Goal: Find contact information

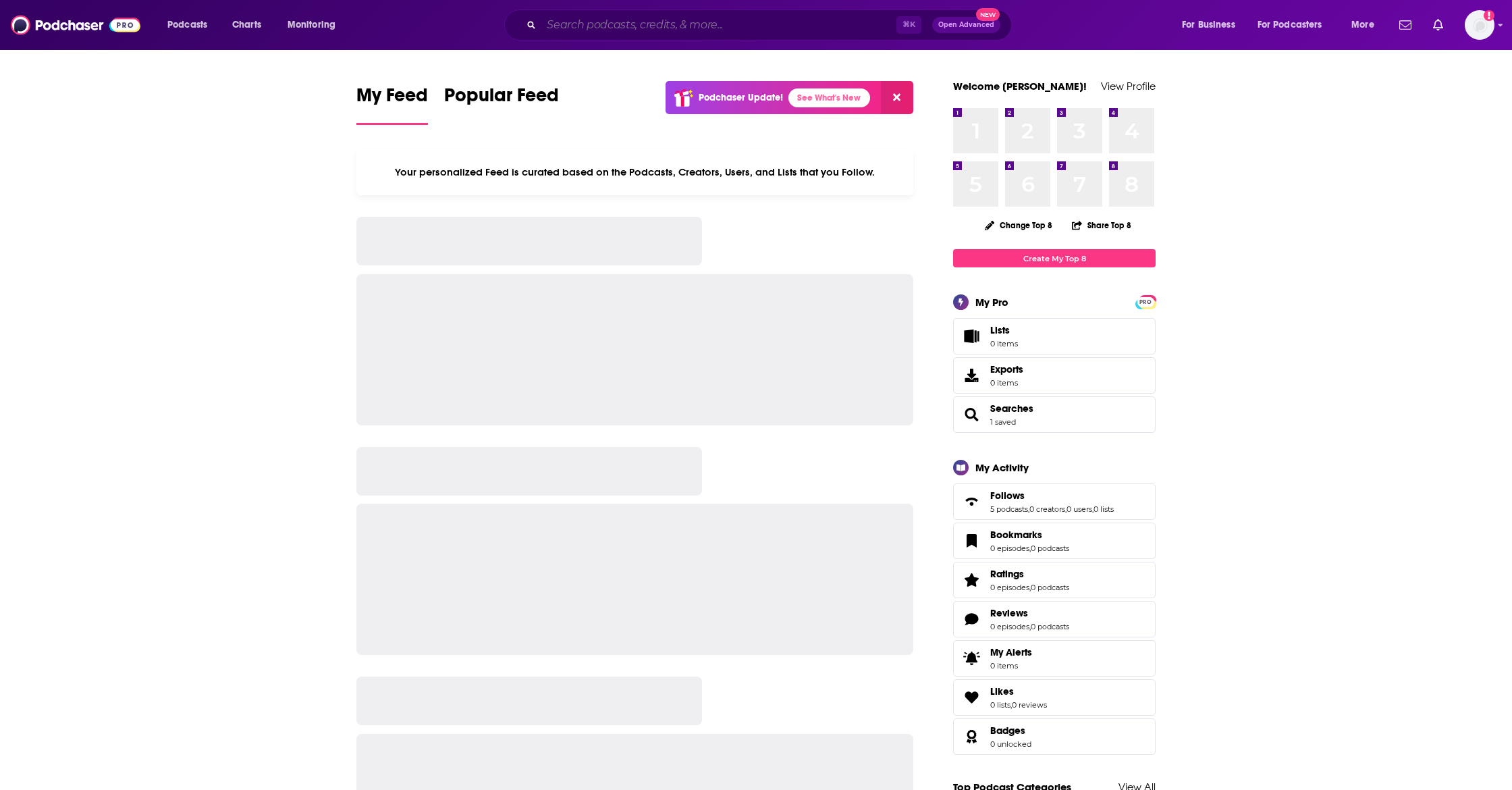
click at [700, 28] on input "Search podcasts, credits, & more..." at bounding box center [718, 25] width 355 height 21
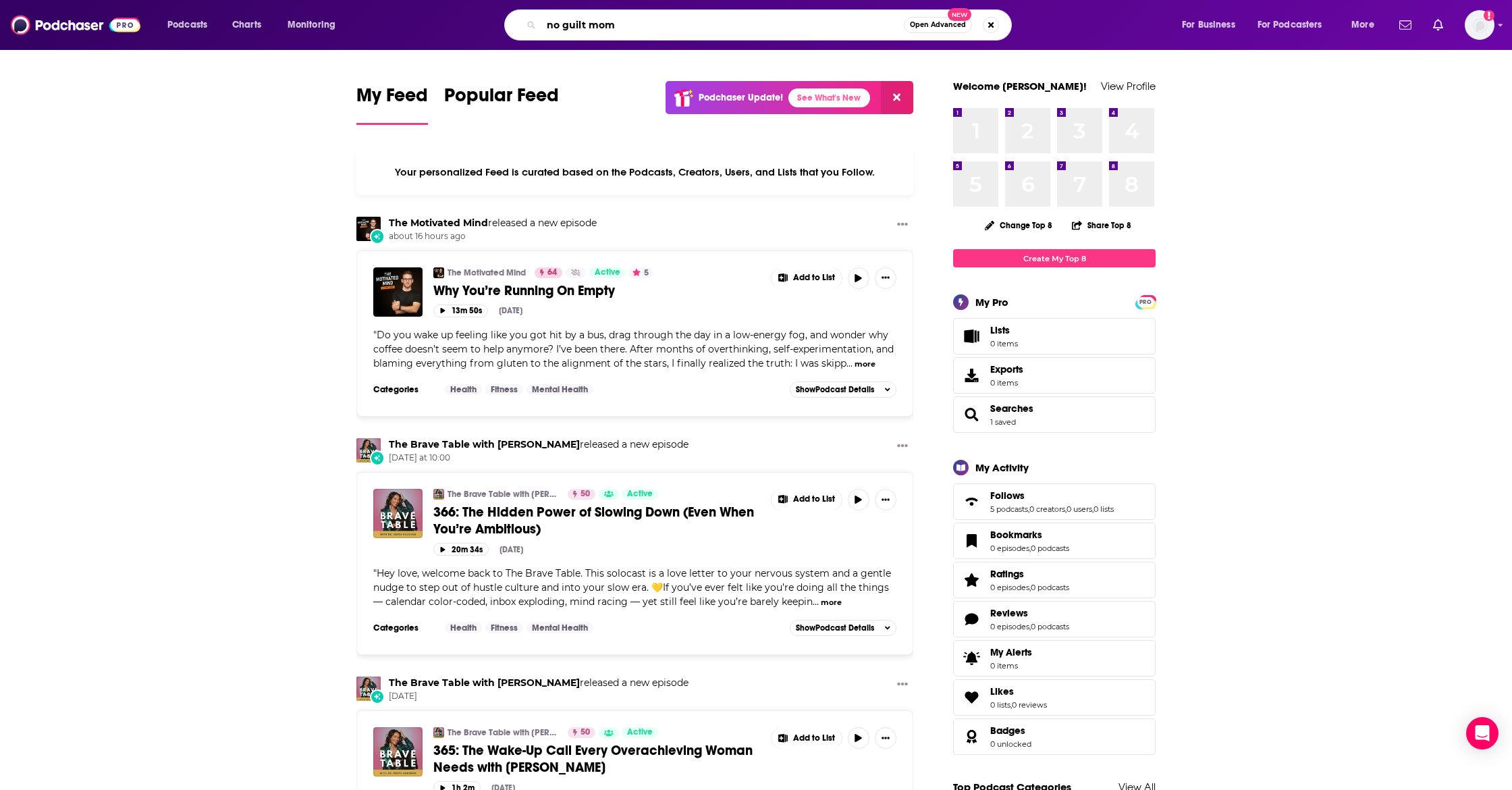
type input "no guilt mom"
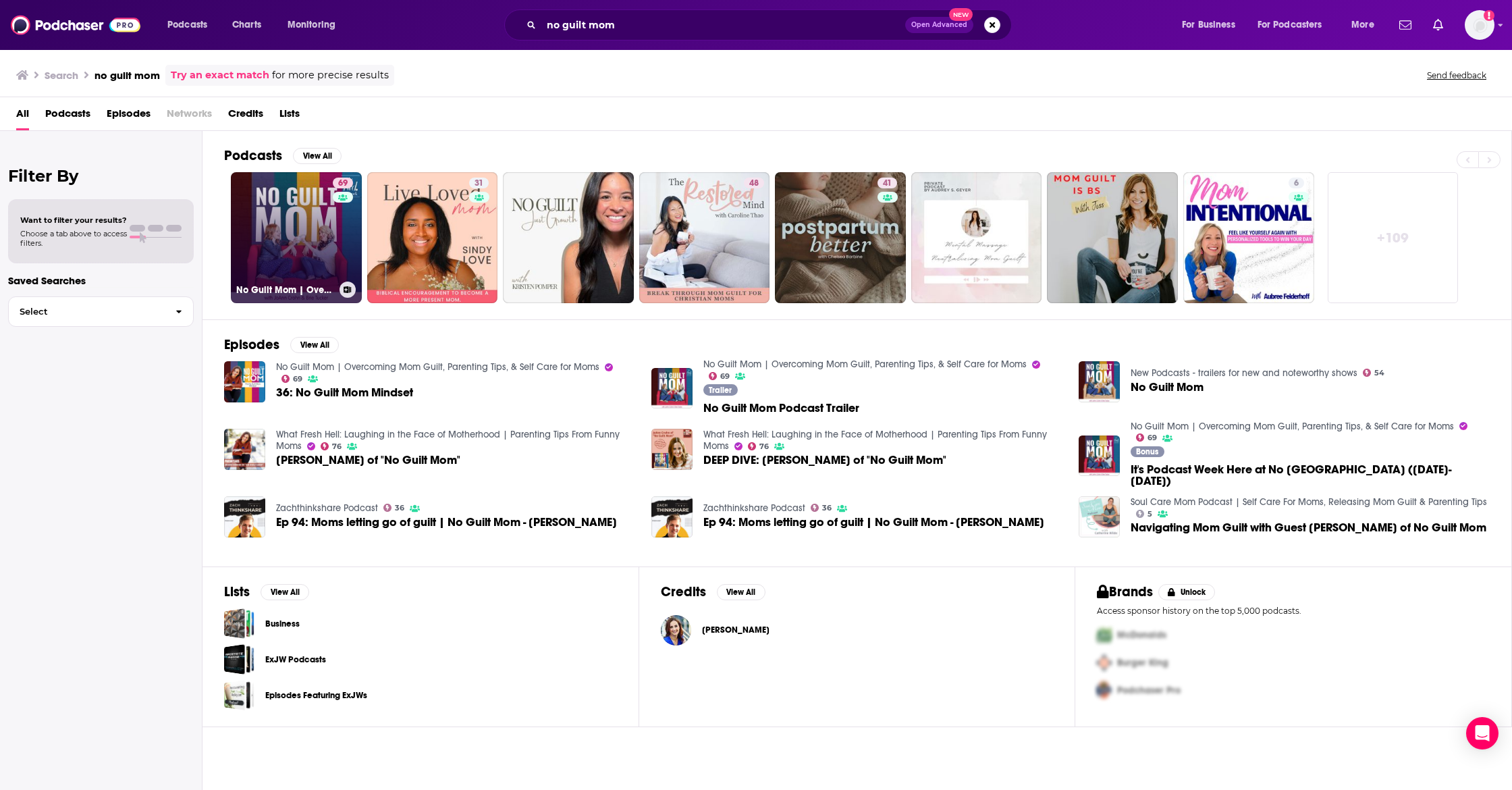
click at [294, 219] on link "69 No Guilt Mom | Overcoming Mom Guilt, Parenting Tips, & Self Care for Moms" at bounding box center [296, 237] width 131 height 131
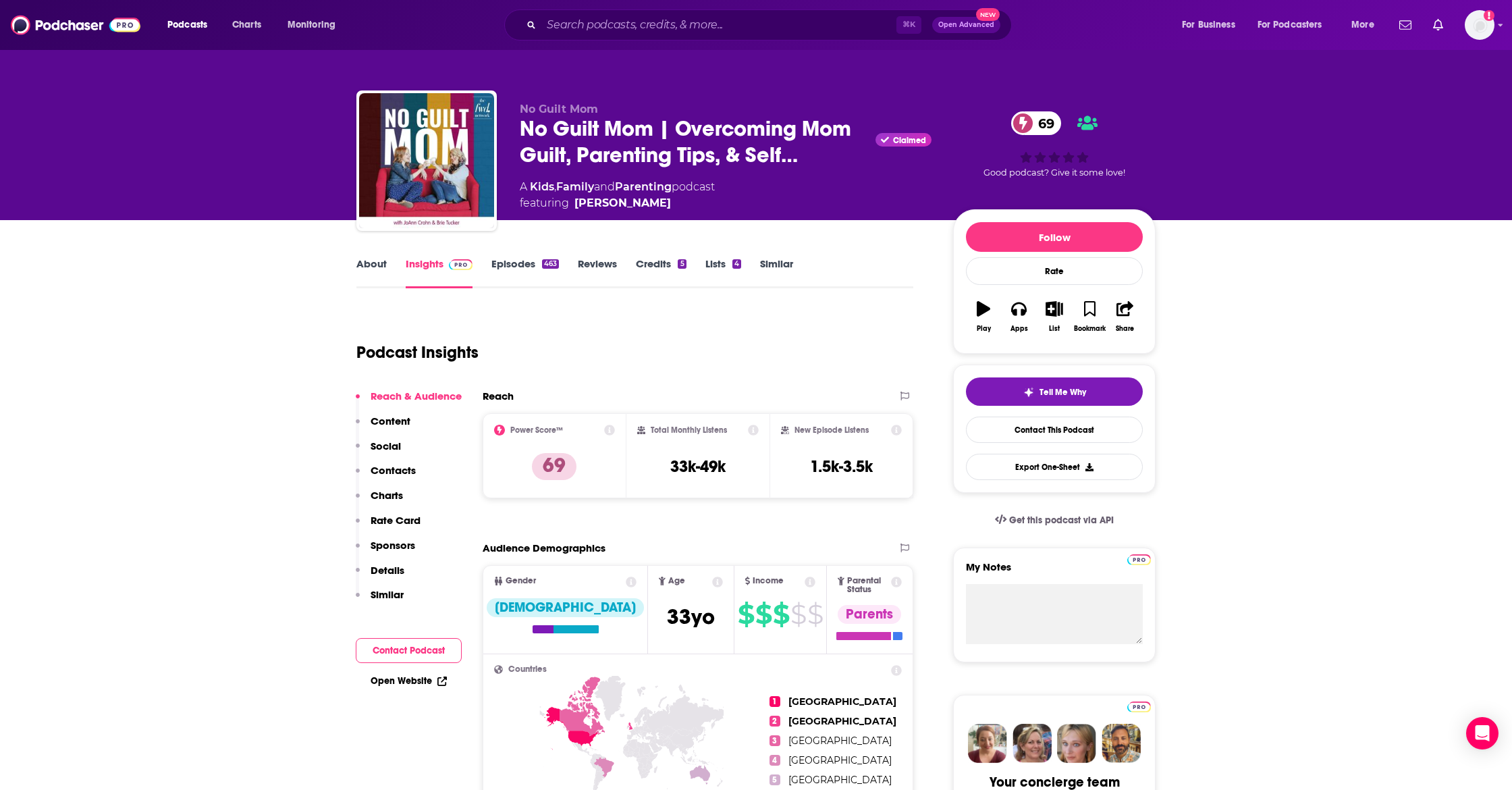
click at [397, 464] on p "Contacts" at bounding box center [393, 470] width 45 height 13
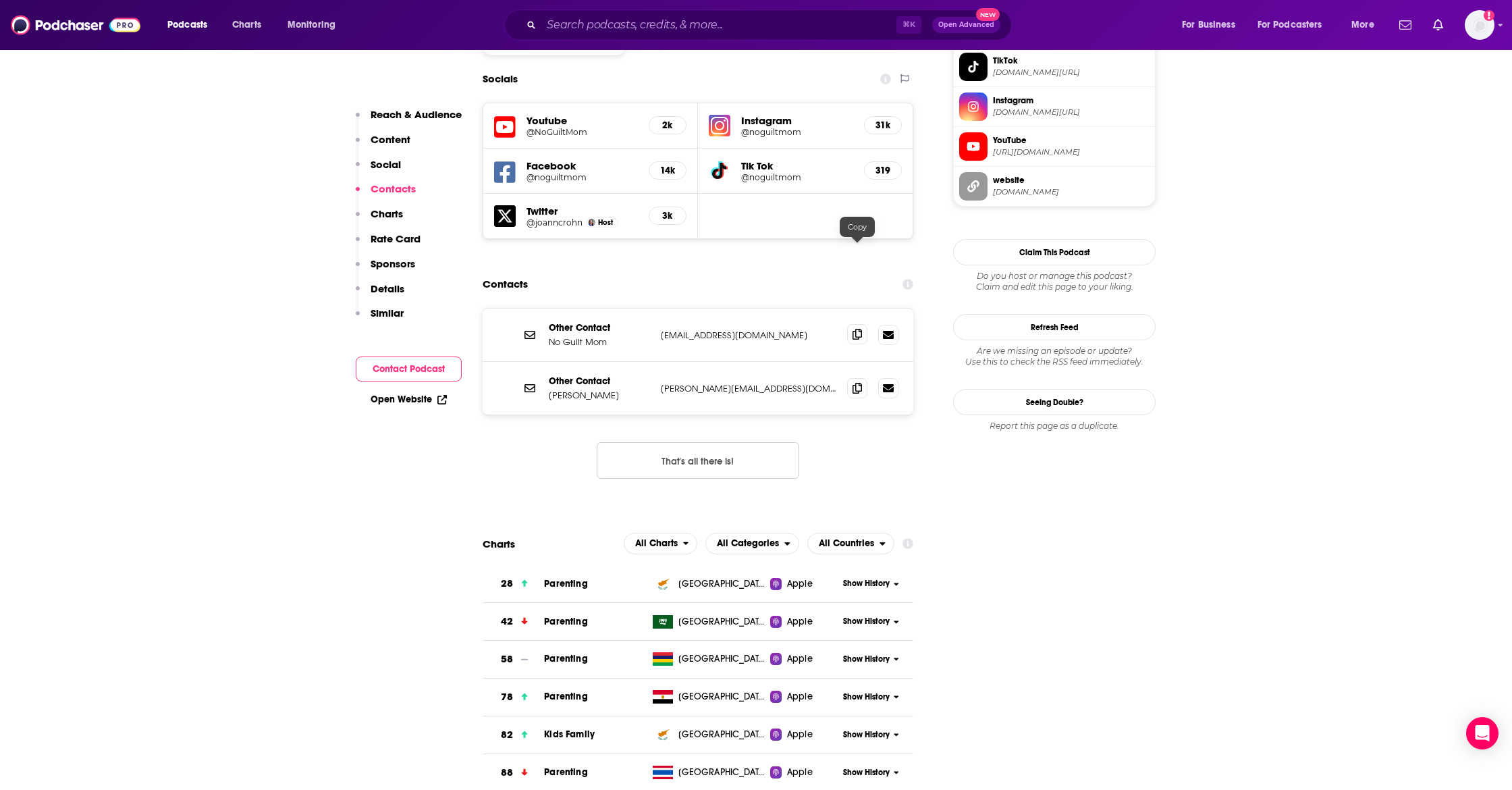
click at [858, 329] on icon at bounding box center [858, 334] width 10 height 11
click at [850, 377] on span at bounding box center [857, 387] width 20 height 20
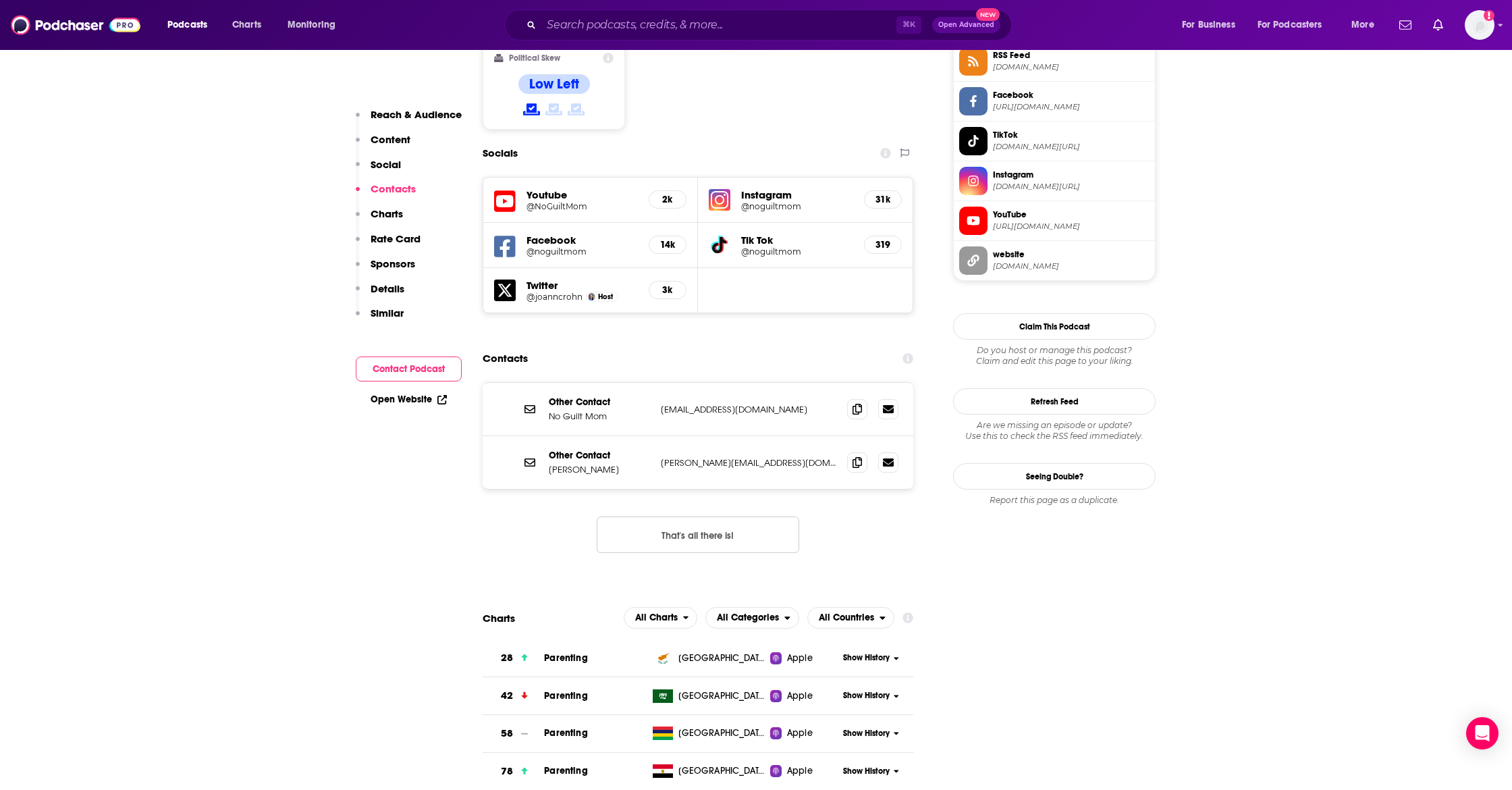
scroll to position [1146, 0]
click at [856, 397] on span at bounding box center [857, 407] width 20 height 20
click at [862, 451] on span at bounding box center [857, 460] width 20 height 20
click at [602, 22] on input "Search podcasts, credits, & more..." at bounding box center [718, 25] width 355 height 21
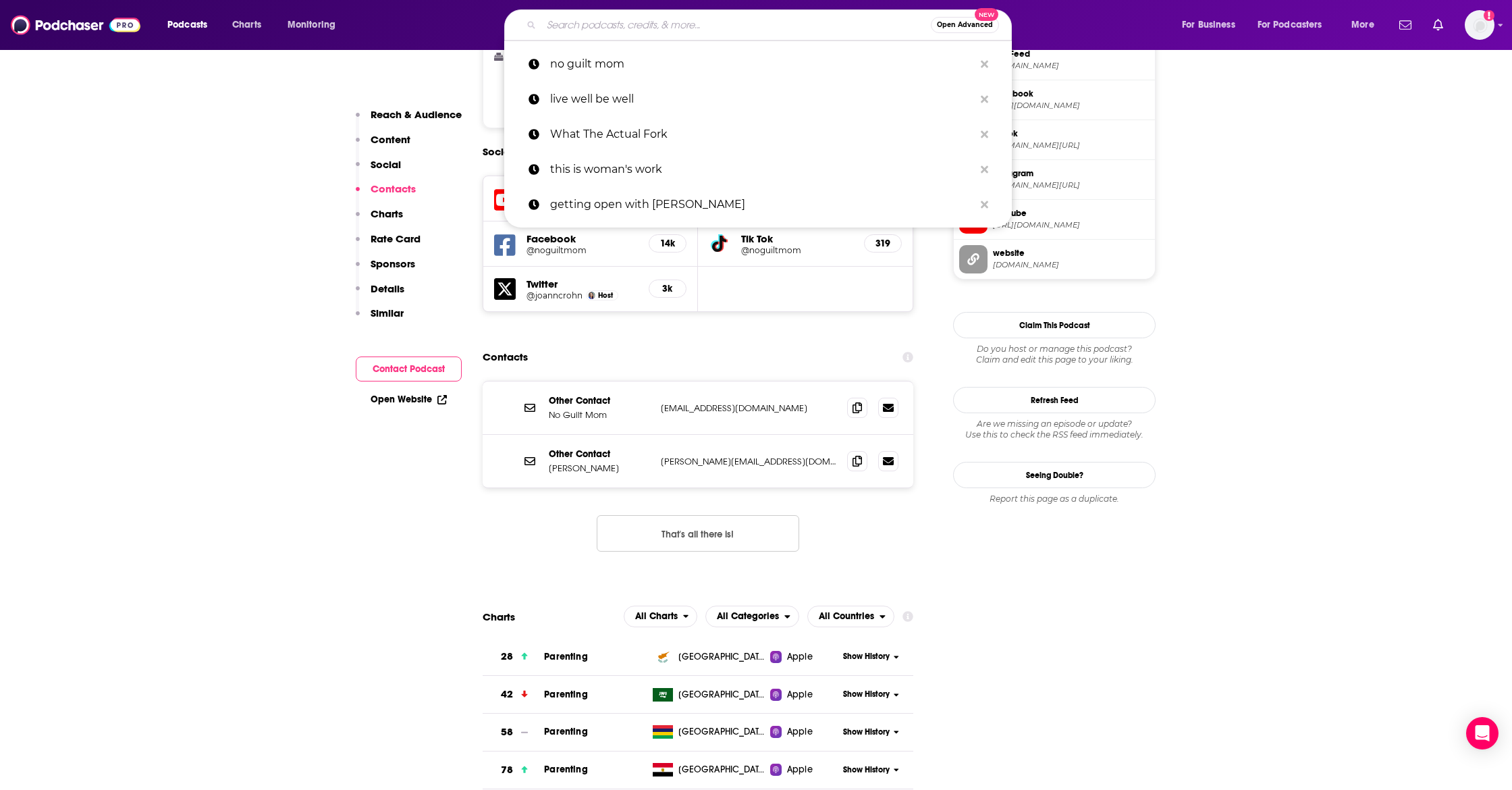
type input "r"
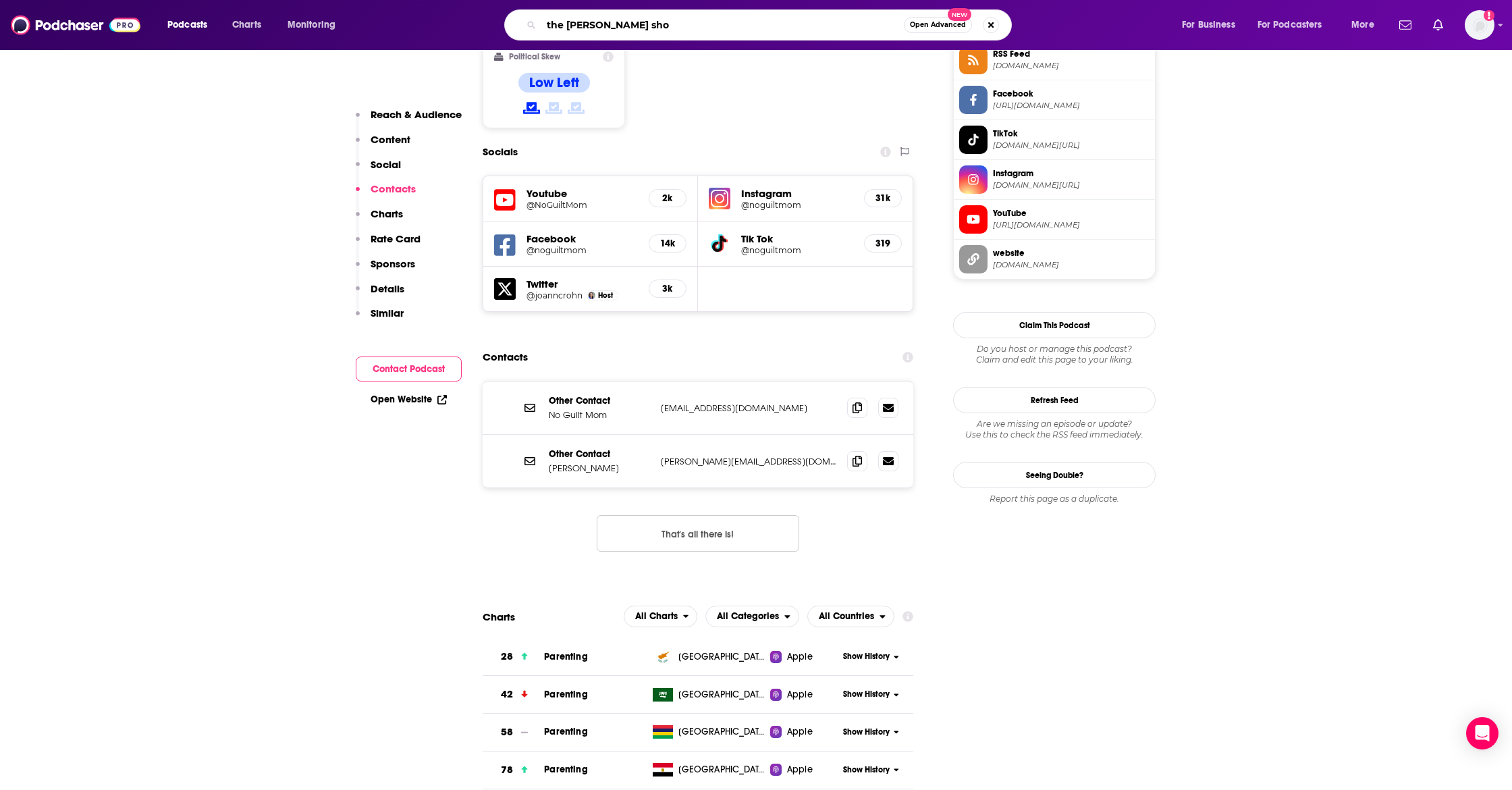
type input "the terri cole show"
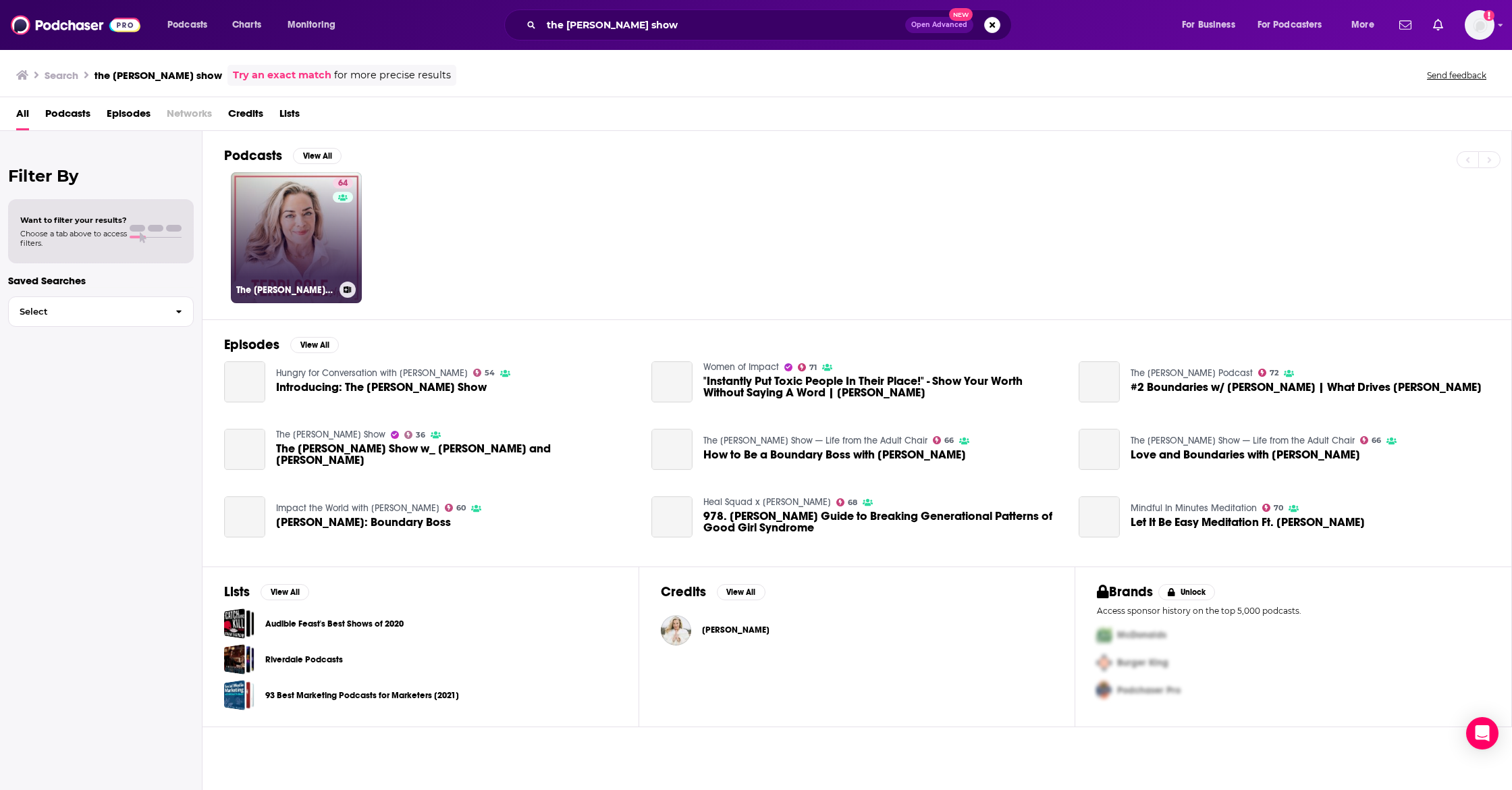
click at [334, 245] on div "64" at bounding box center [344, 230] width 23 height 104
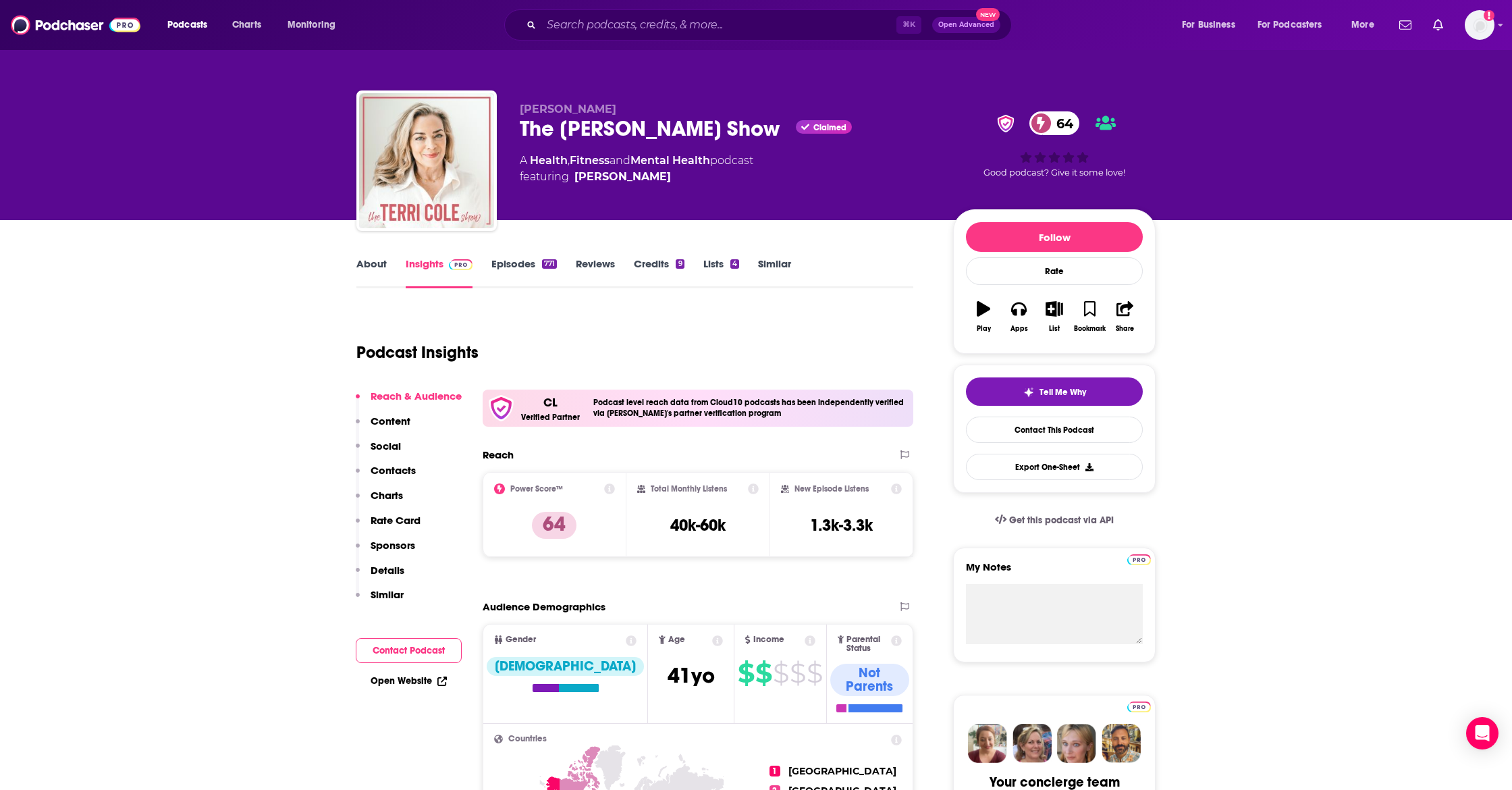
click at [393, 471] on p "Contacts" at bounding box center [393, 470] width 45 height 13
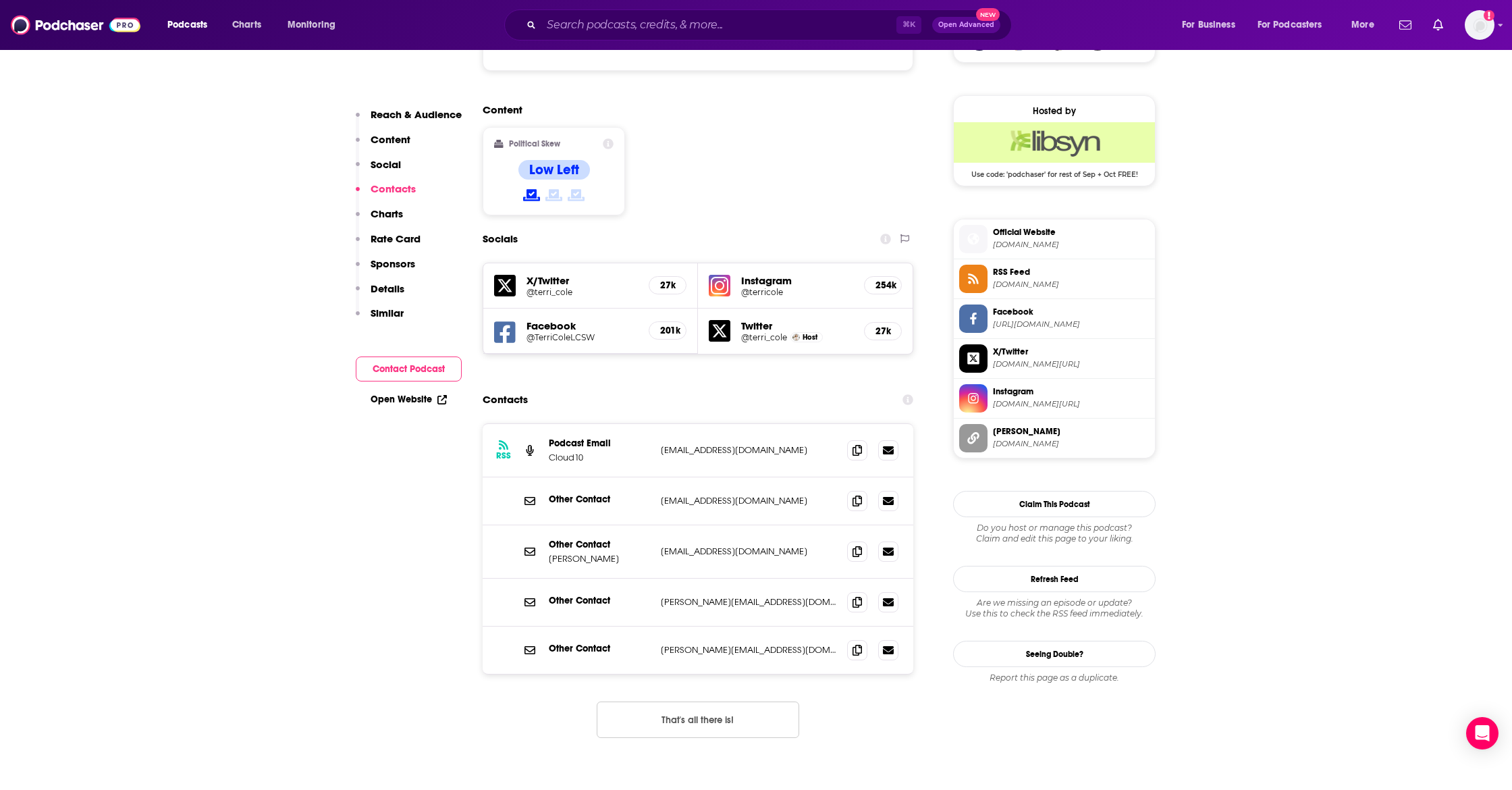
scroll to position [1185, 0]
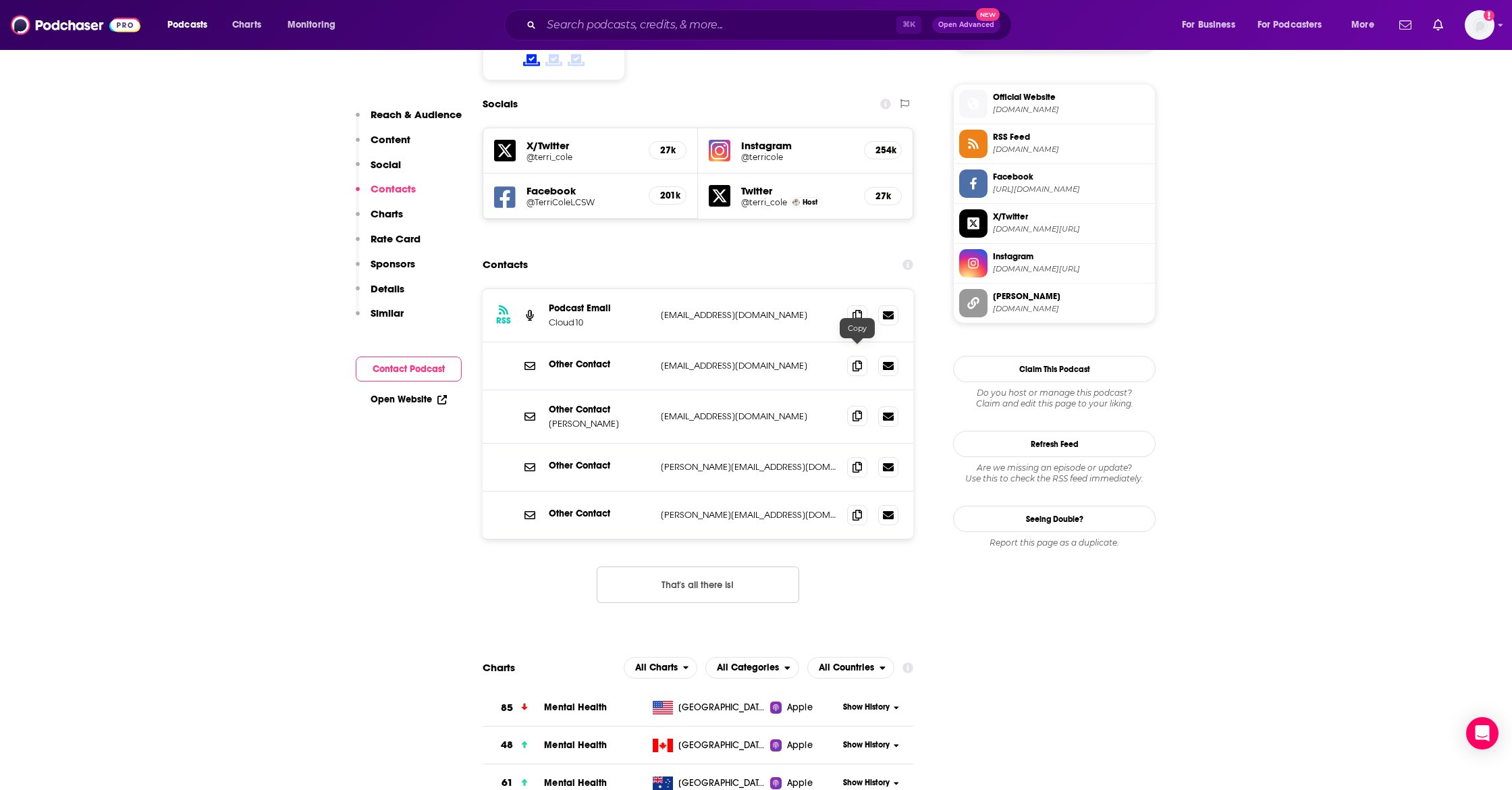
click at [858, 411] on icon at bounding box center [858, 416] width 10 height 11
click at [857, 461] on icon at bounding box center [858, 466] width 10 height 11
click at [853, 510] on icon at bounding box center [858, 514] width 10 height 11
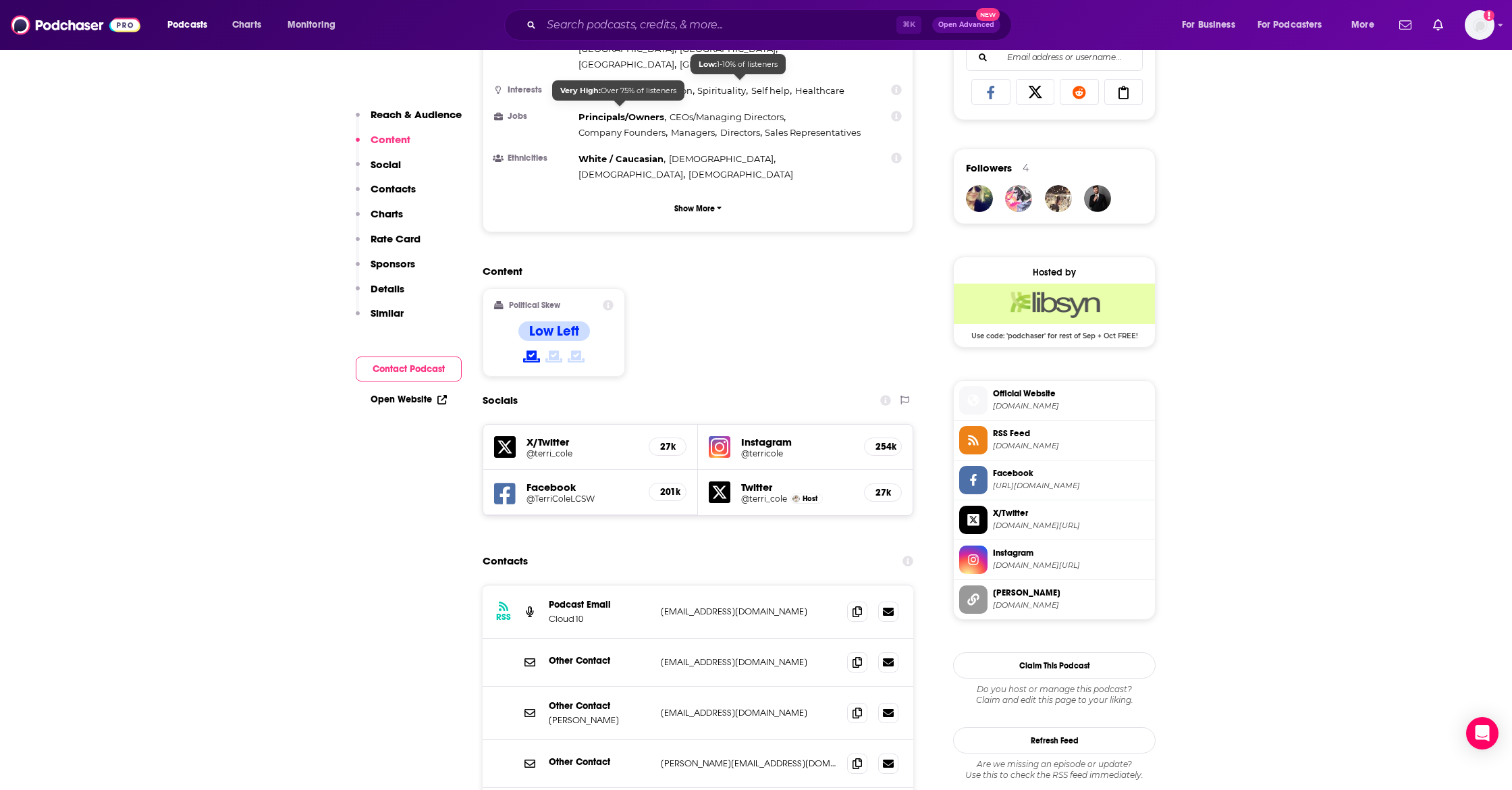
scroll to position [887, 0]
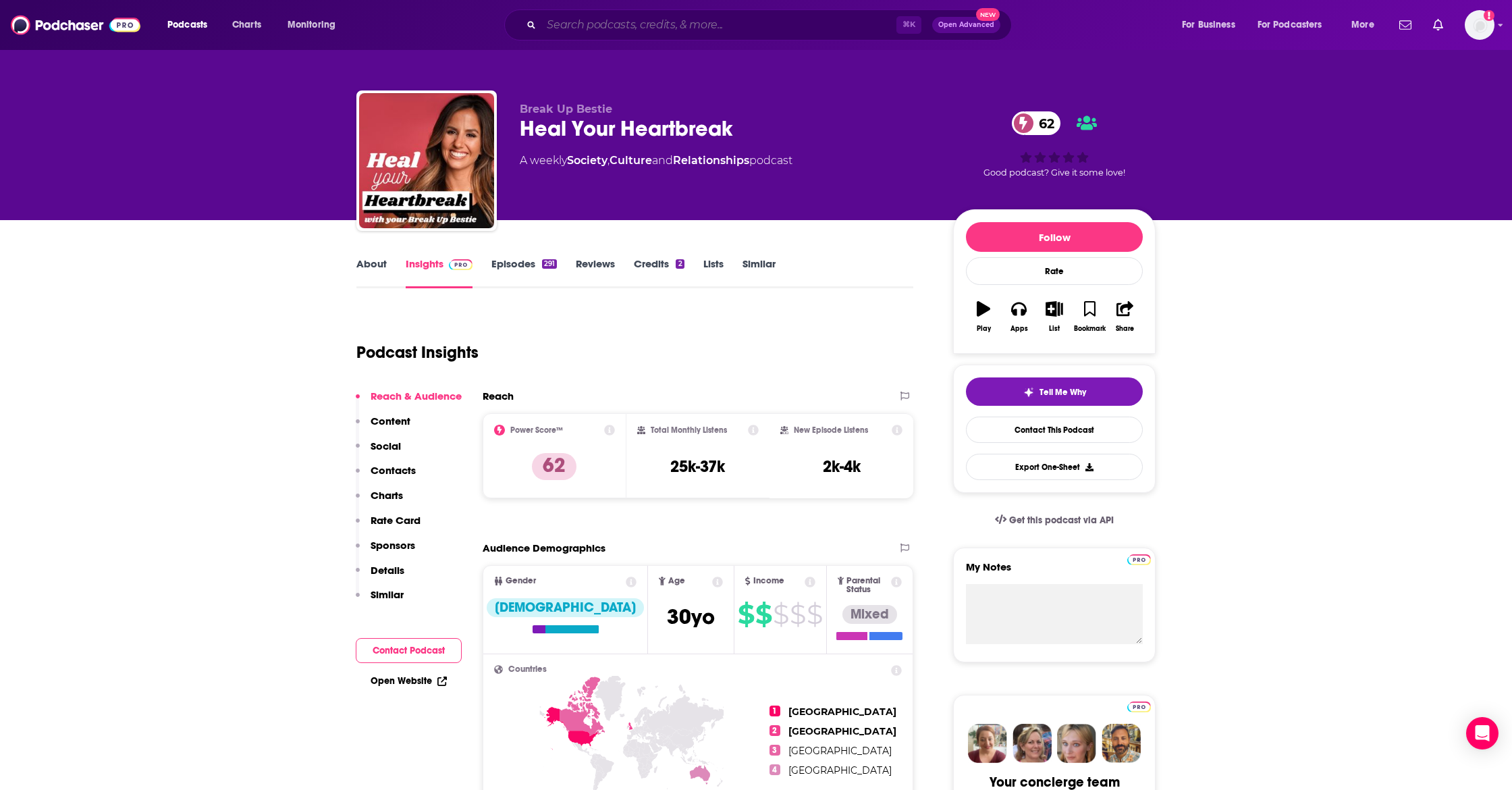
click at [582, 24] on input "Search podcasts, credits, & more..." at bounding box center [718, 25] width 355 height 21
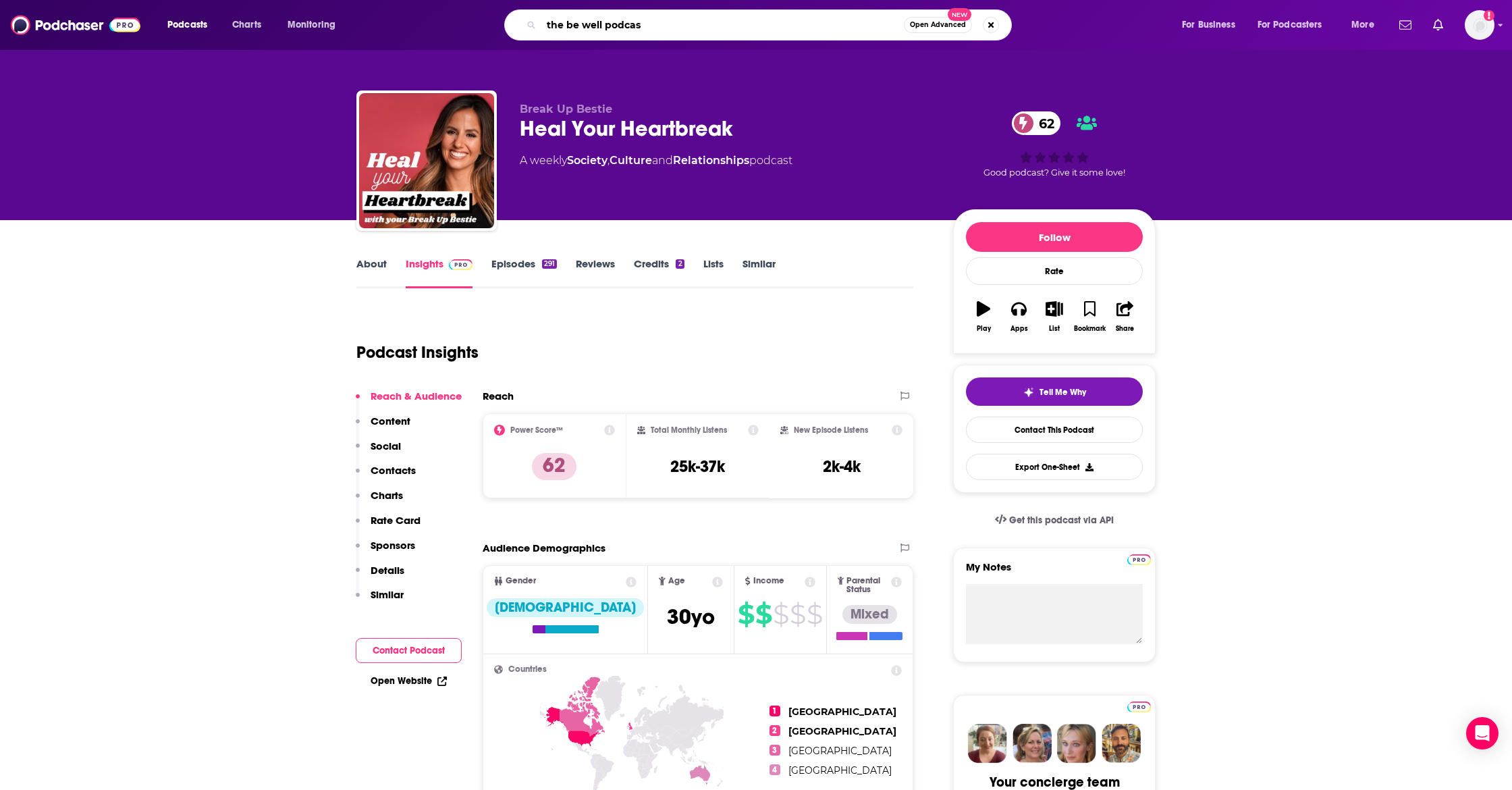
type input "the be well podcast"
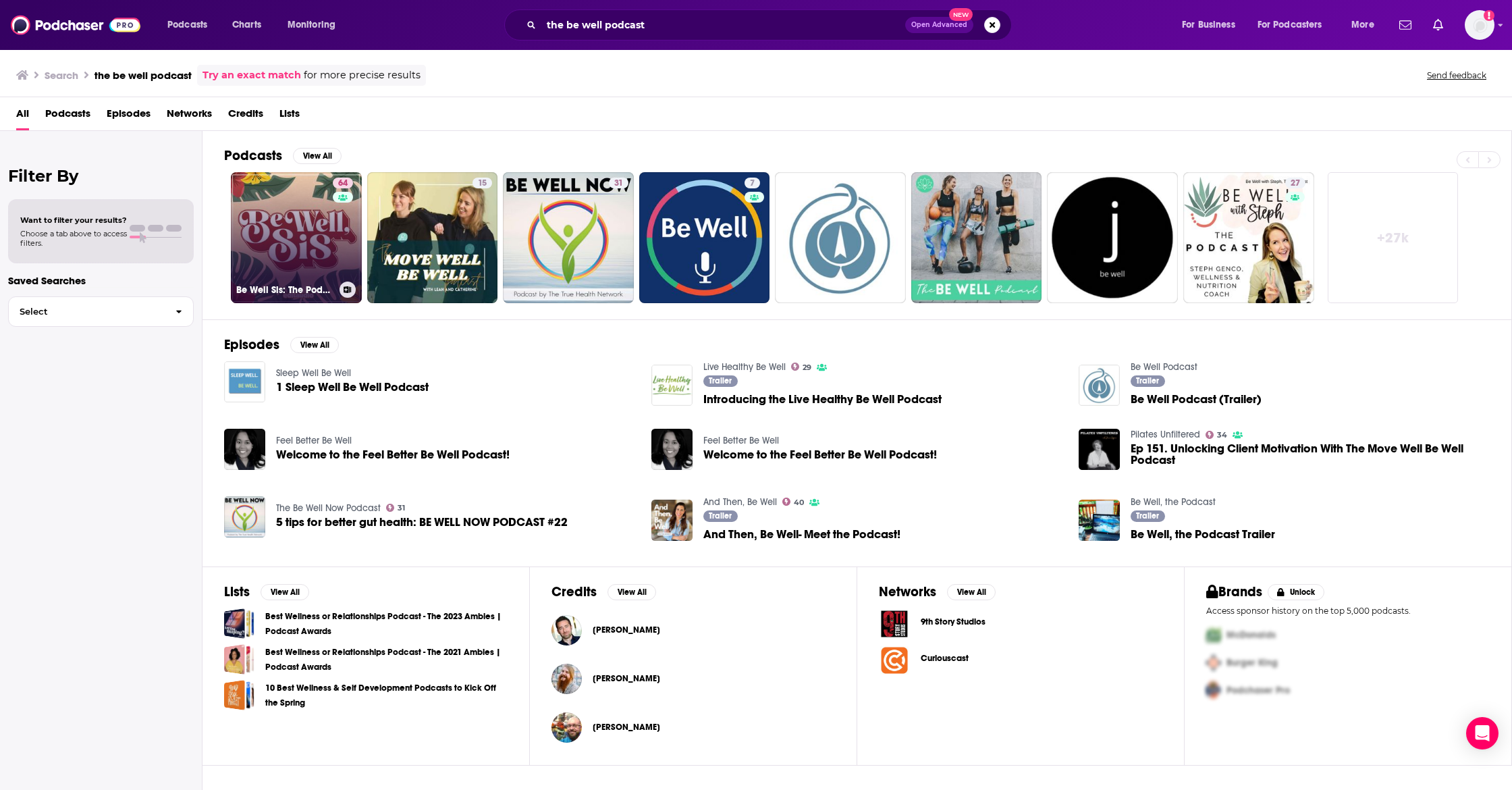
click at [287, 246] on link "64 Be Well Sis: The Podcast" at bounding box center [296, 237] width 131 height 131
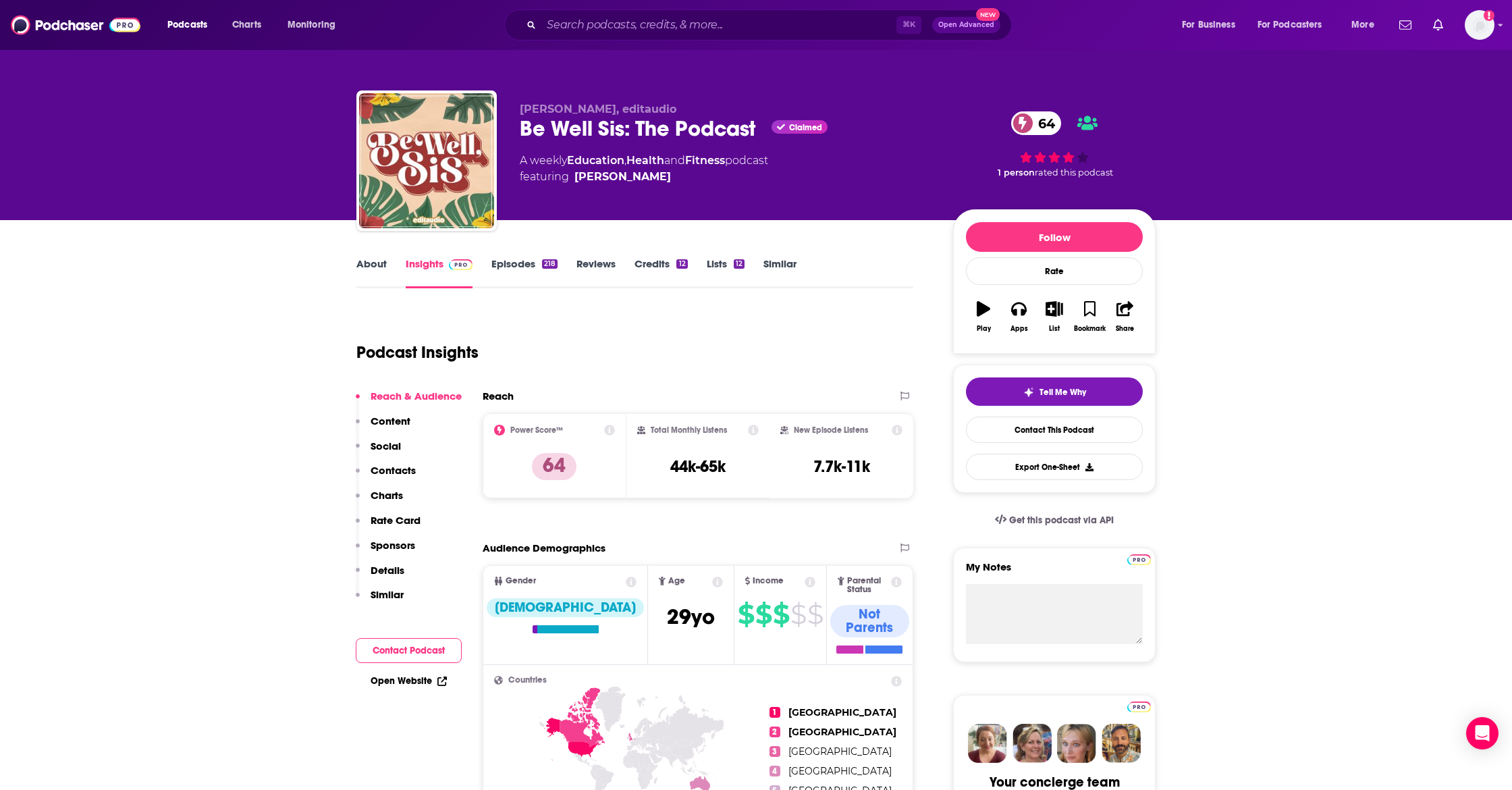
click at [387, 463] on button "Social" at bounding box center [378, 453] width 45 height 25
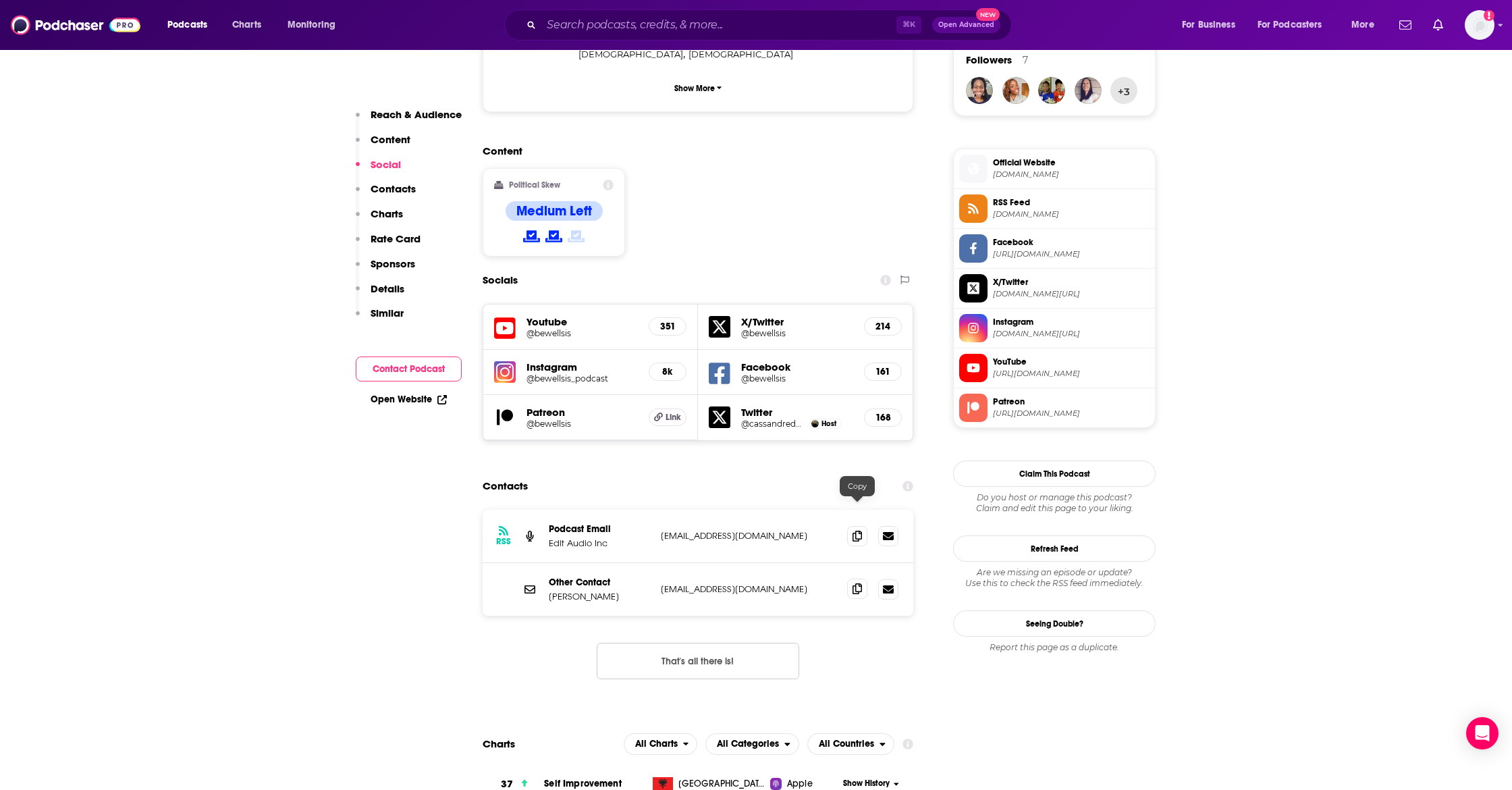
click at [856, 583] on icon at bounding box center [858, 588] width 10 height 11
click at [854, 530] on icon at bounding box center [858, 535] width 10 height 11
